Goal: Navigation & Orientation: Find specific page/section

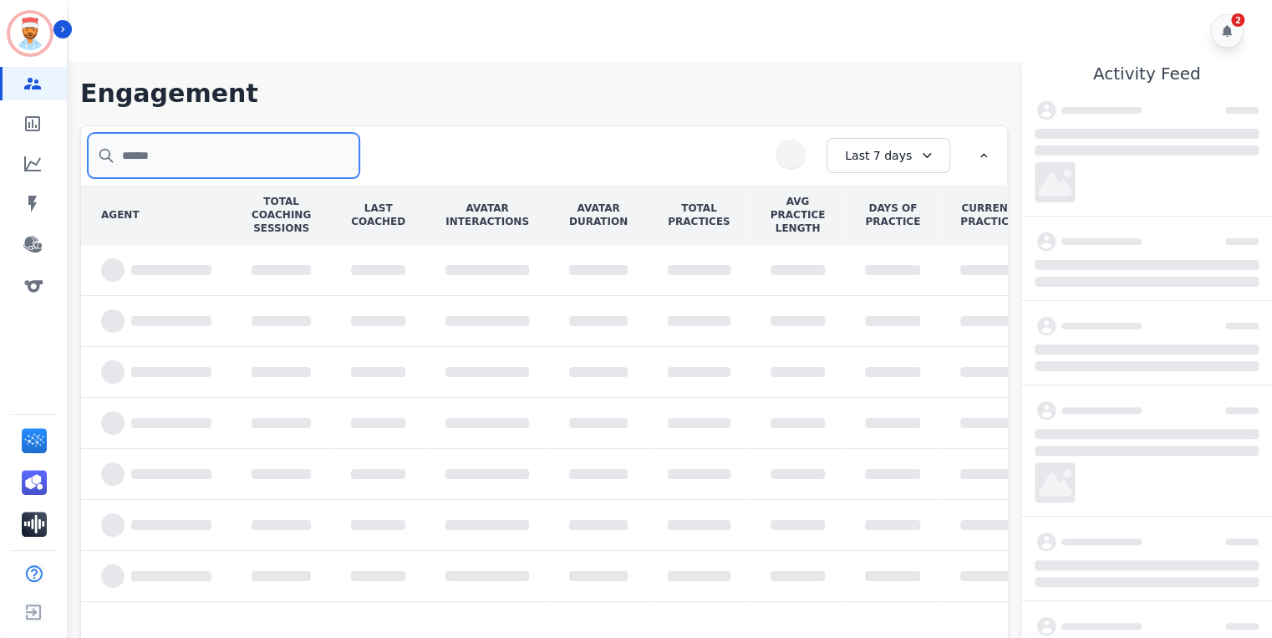
click at [241, 160] on input "search" at bounding box center [224, 155] width 272 height 45
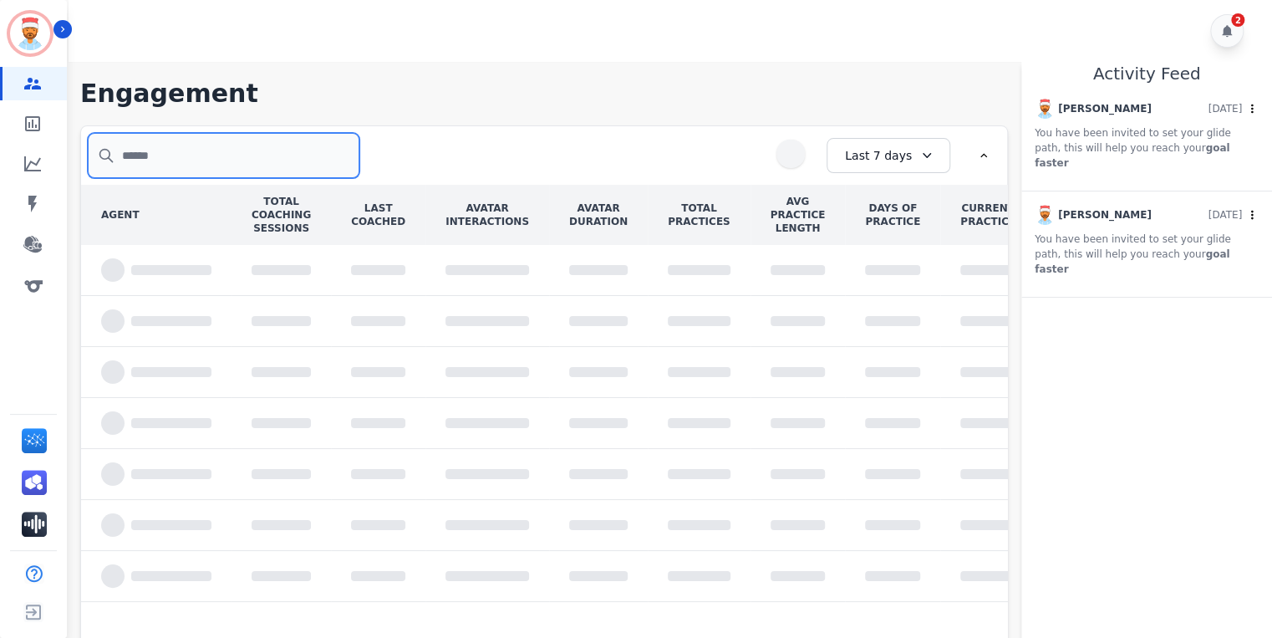
click at [179, 155] on input "search" at bounding box center [224, 155] width 272 height 45
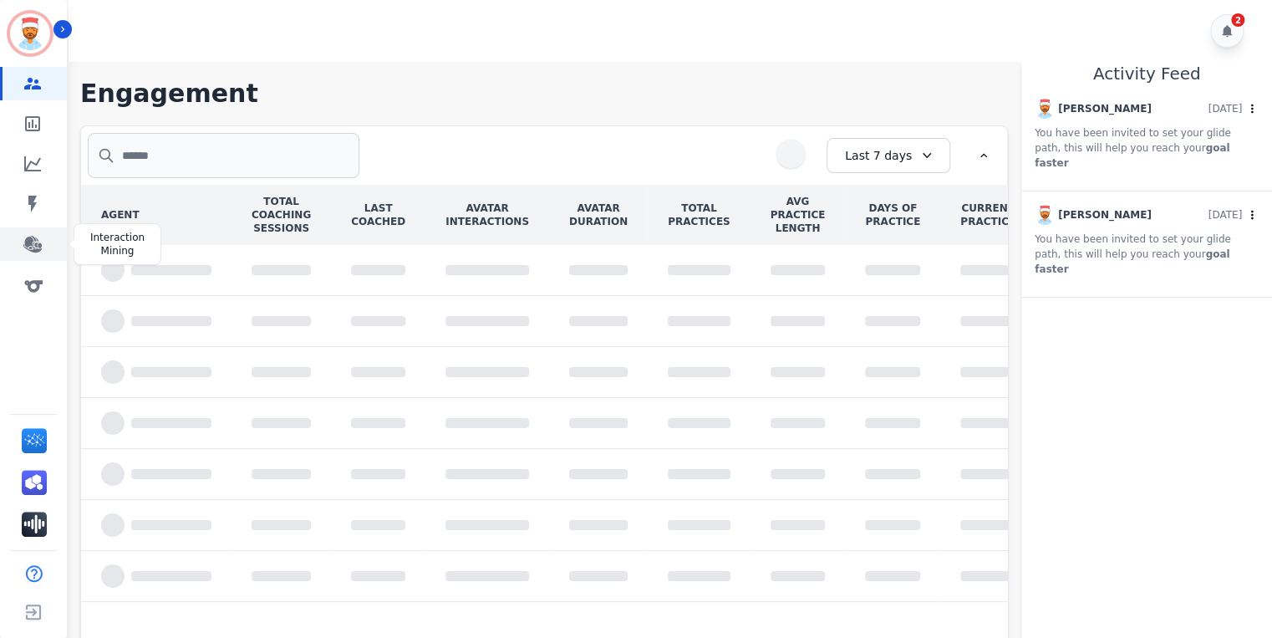
click at [33, 244] on icon "Sidebar" at bounding box center [33, 244] width 20 height 20
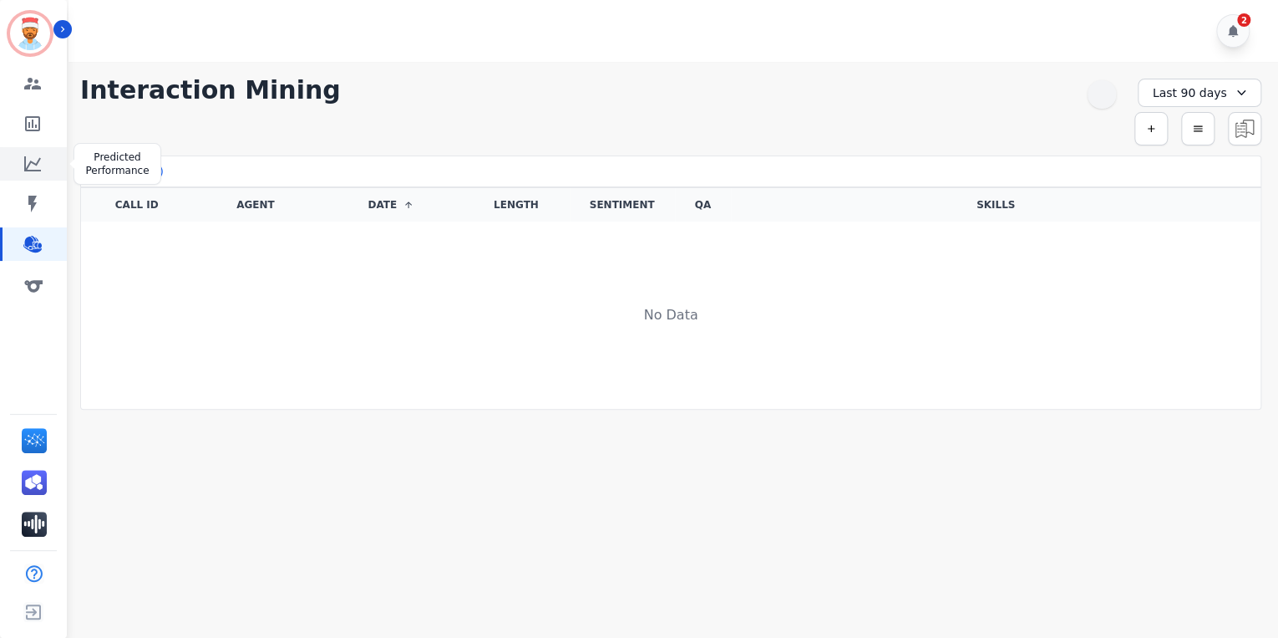
click at [30, 163] on icon "Sidebar" at bounding box center [32, 163] width 17 height 15
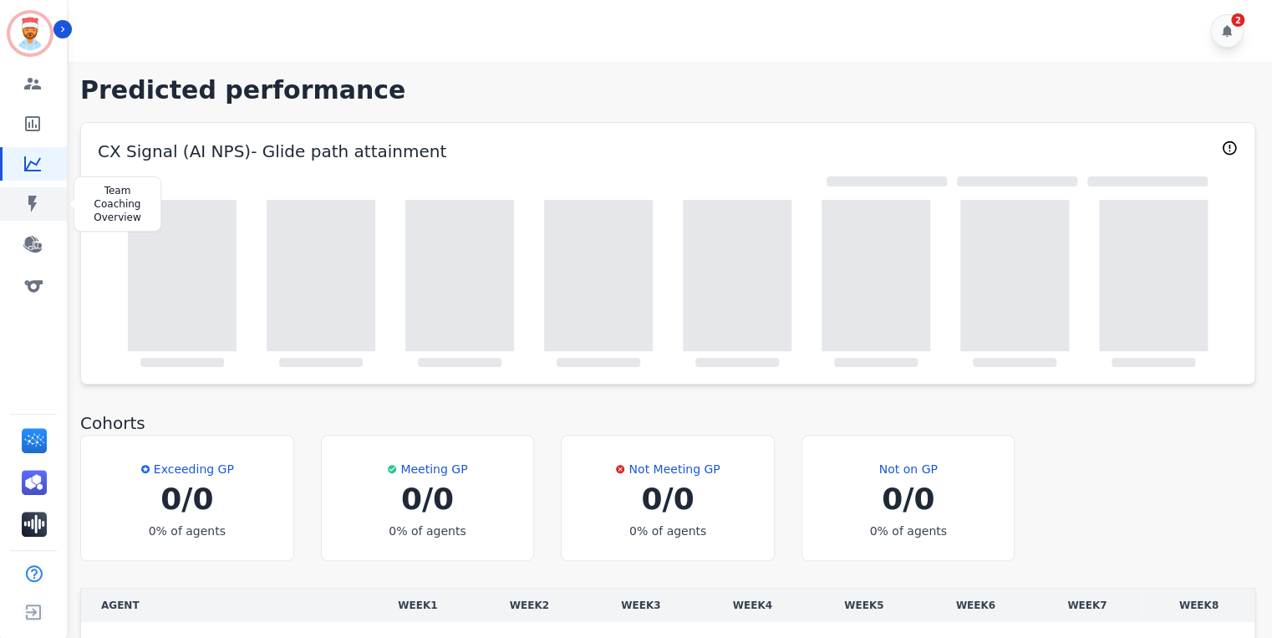
click at [37, 202] on icon "Sidebar" at bounding box center [33, 204] width 20 height 20
